Goal: Transaction & Acquisition: Obtain resource

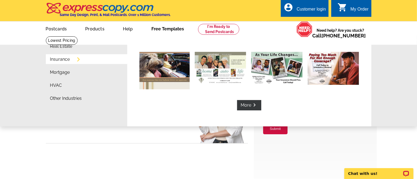
click at [56, 59] on link "Insurance" at bounding box center [60, 59] width 20 height 4
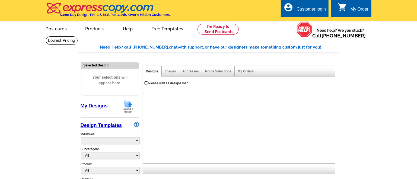
select select "768"
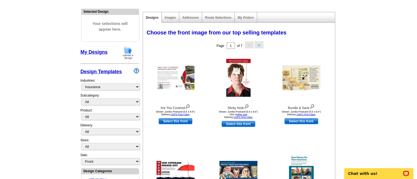
scroll to position [72, 0]
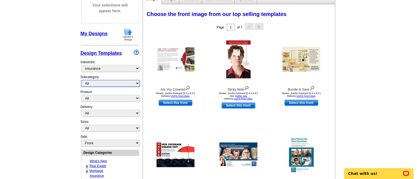
click at [136, 82] on select "All" at bounding box center [110, 83] width 59 height 7
click at [136, 81] on select "All" at bounding box center [110, 83] width 59 height 7
click at [136, 110] on select "All First Class Mail Shipped to Me EDDM Save 66% on Postage" at bounding box center [110, 113] width 59 height 7
click at [136, 121] on div "Sizes: All Jumbo Postcard (5.5" x 8.5") Regular Postcard (4.25" x 5.6") Panoram…" at bounding box center [110, 126] width 59 height 15
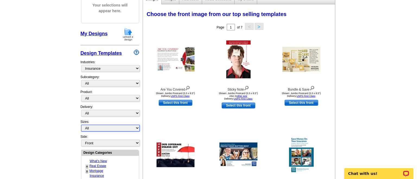
click at [135, 125] on select "All Jumbo Postcard (5.5" x 8.5") Regular Postcard (4.25" x 5.6") Panoramic Post…" at bounding box center [110, 128] width 59 height 7
click at [25, 50] on main "Need Help? call [PHONE_NUMBER], chat with support, or have our designers make s…" at bounding box center [208, 165] width 417 height 403
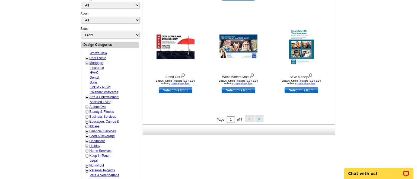
scroll to position [181, 0]
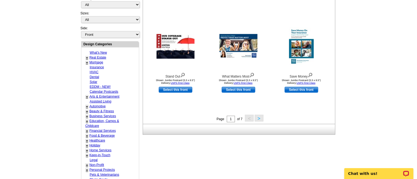
click at [87, 129] on link "+" at bounding box center [87, 131] width 2 height 4
click at [86, 129] on link "-" at bounding box center [86, 131] width 1 height 4
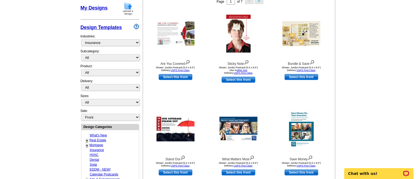
scroll to position [109, 0]
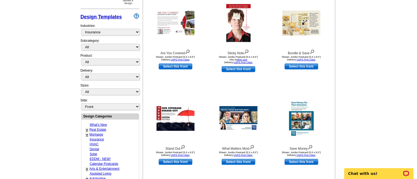
click at [95, 138] on link "Insurance" at bounding box center [97, 140] width 14 height 4
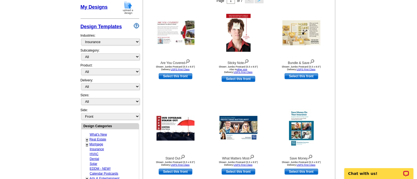
scroll to position [116, 0]
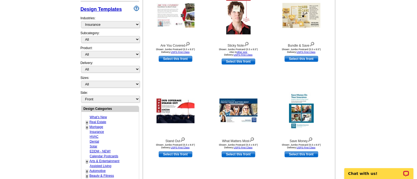
click at [86, 125] on link "+" at bounding box center [87, 127] width 2 height 4
click at [87, 125] on link "-" at bounding box center [86, 127] width 1 height 4
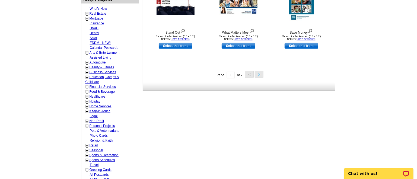
scroll to position [189, 0]
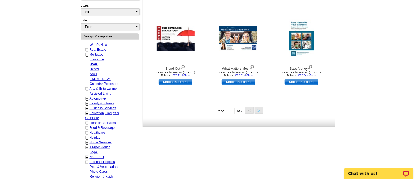
click at [259, 109] on button ">" at bounding box center [259, 110] width 9 height 7
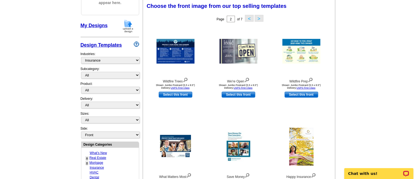
scroll to position [80, 0]
